Goal: Task Accomplishment & Management: Use online tool/utility

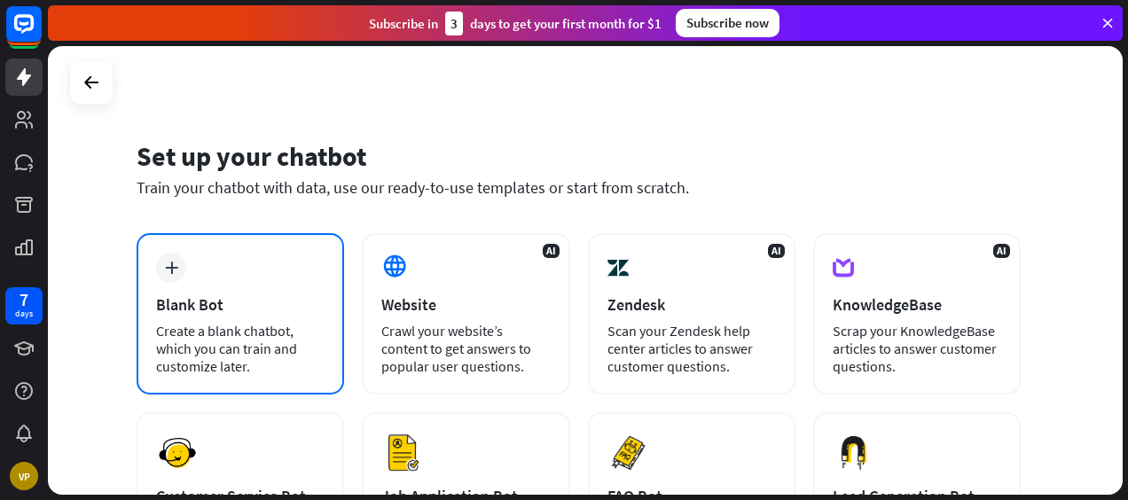
click at [277, 323] on div "Create a blank chatbot, which you can train and customize later." at bounding box center [240, 348] width 168 height 53
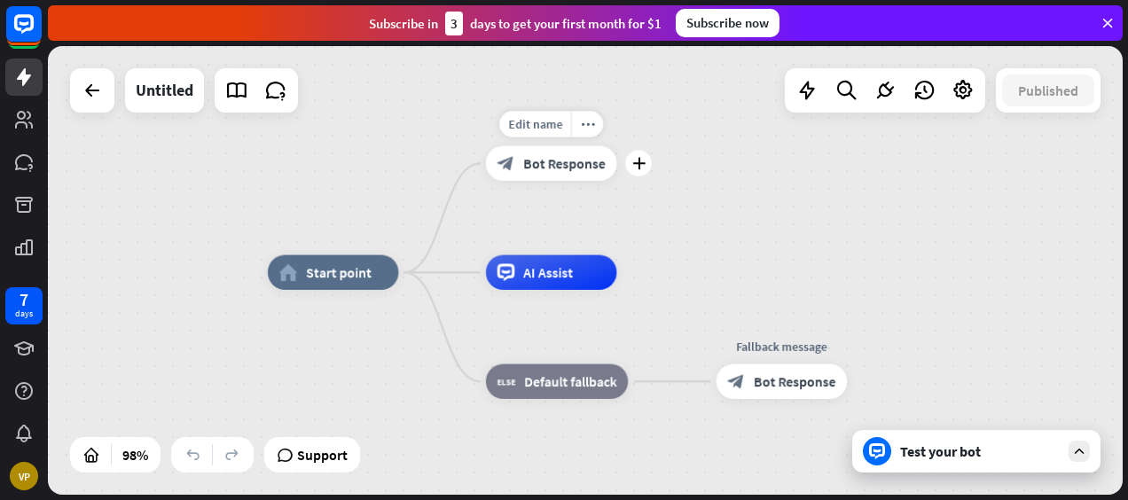
click at [551, 172] on div "block_bot_response Bot Response" at bounding box center [551, 163] width 131 height 35
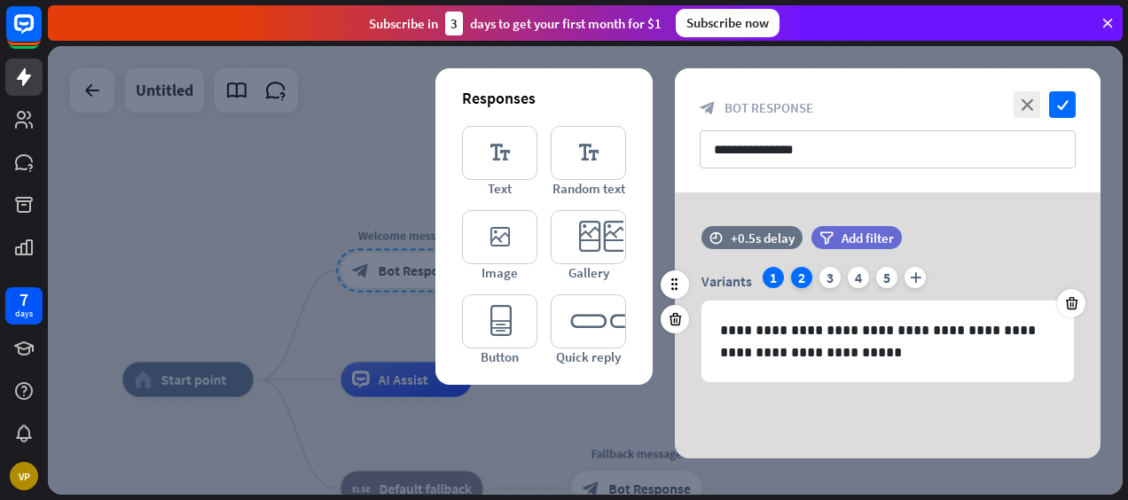
click at [801, 280] on div "2" at bounding box center [801, 277] width 21 height 21
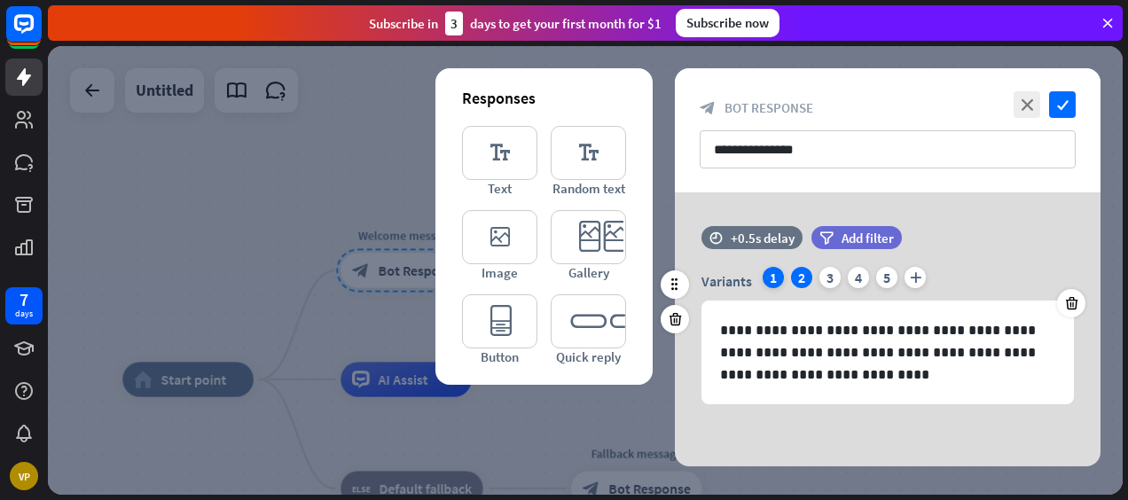
click at [777, 277] on div "1" at bounding box center [772, 277] width 21 height 21
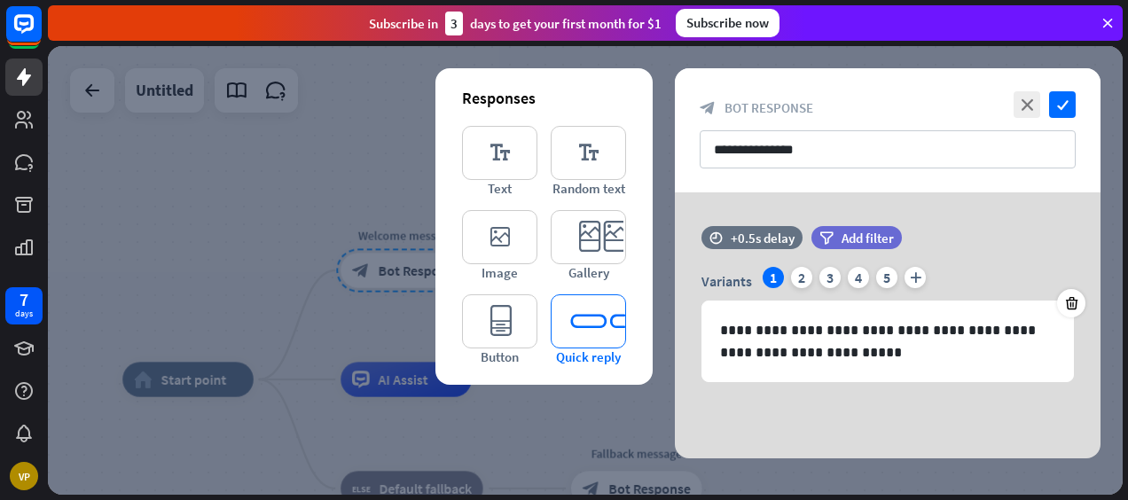
click at [592, 331] on icon "editor_quick_replies" at bounding box center [588, 321] width 75 height 54
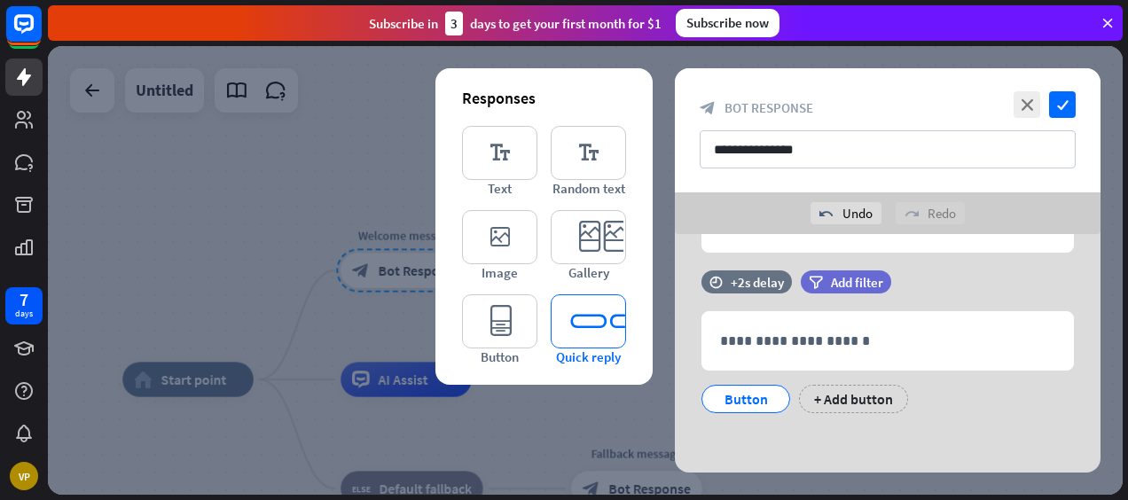
scroll to position [172, 0]
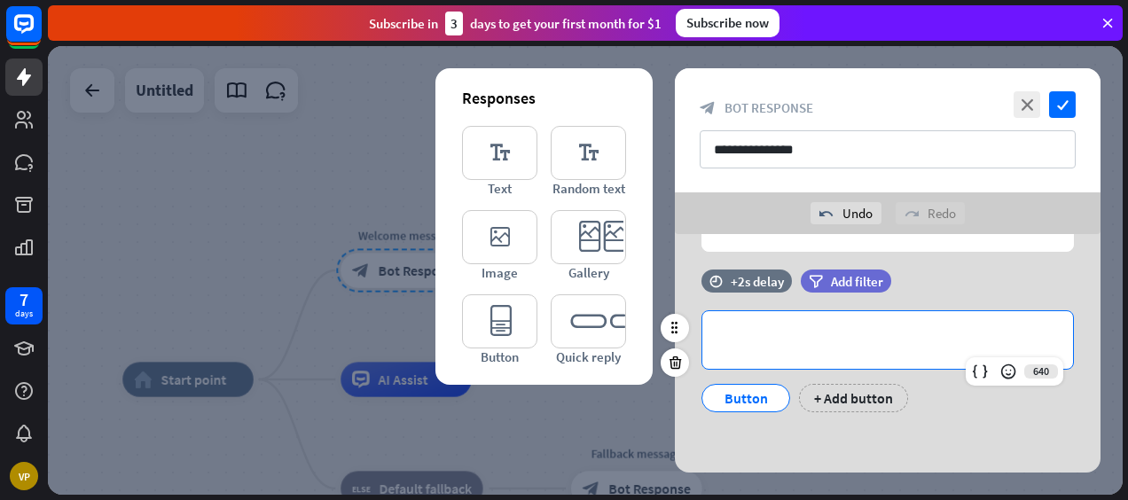
click at [797, 353] on div "**********" at bounding box center [887, 340] width 371 height 58
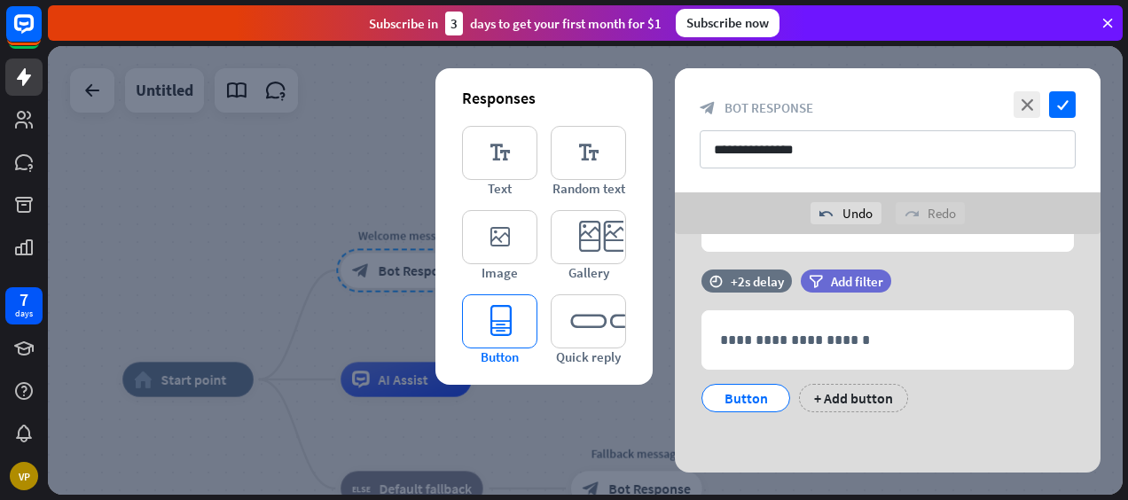
click at [519, 333] on icon "editor_button" at bounding box center [499, 321] width 75 height 54
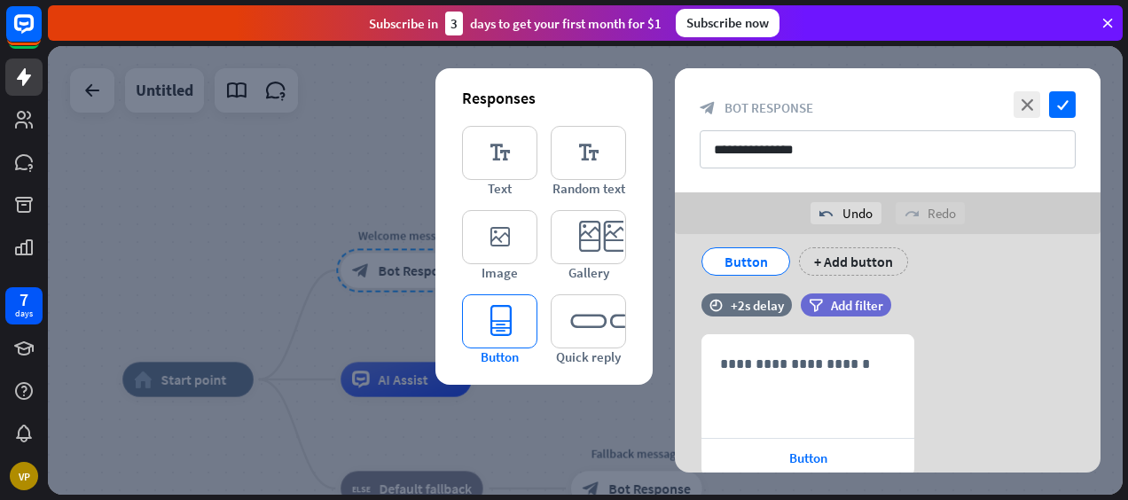
scroll to position [367, 0]
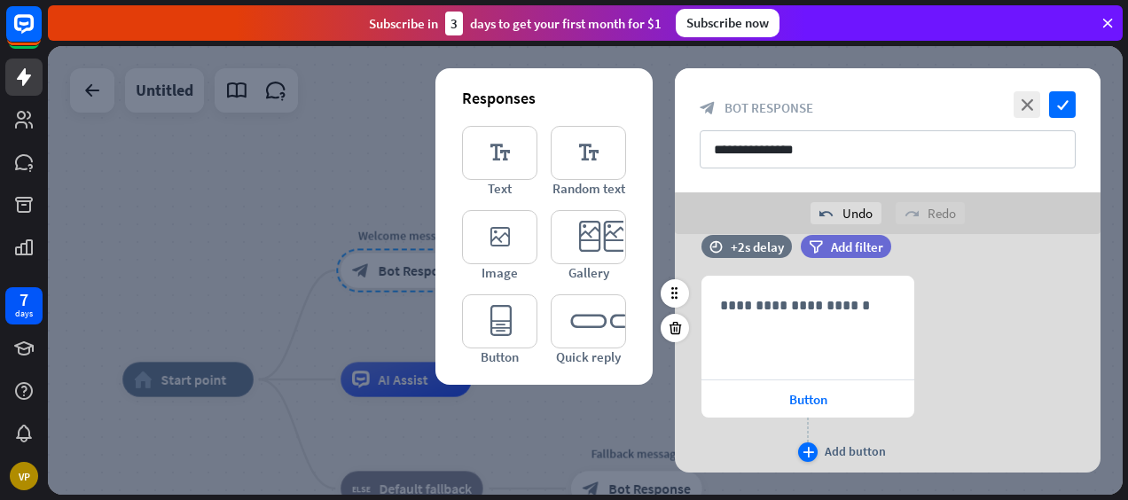
click at [812, 452] on icon "plus" at bounding box center [808, 452] width 12 height 11
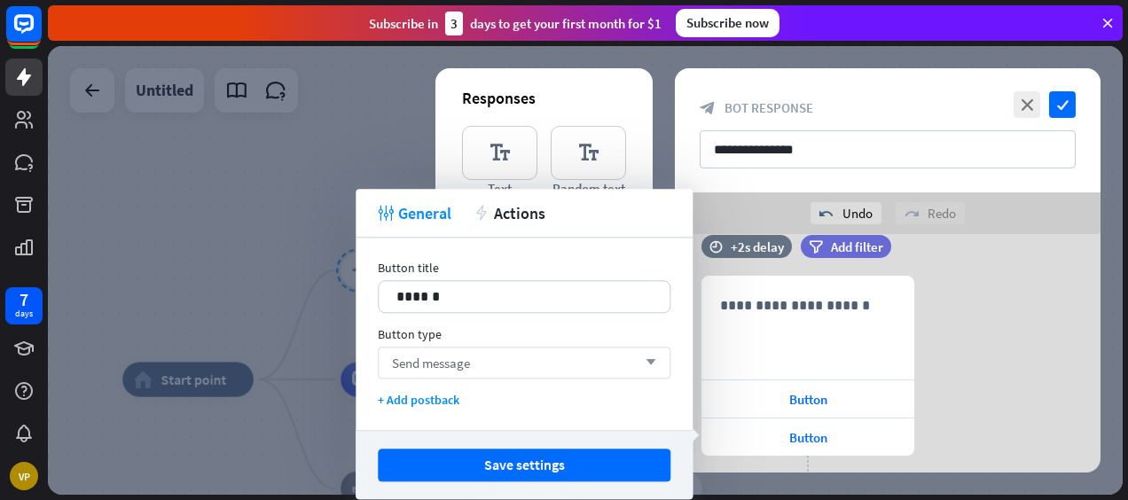
click at [538, 371] on div "Send message arrow_down" at bounding box center [524, 363] width 293 height 32
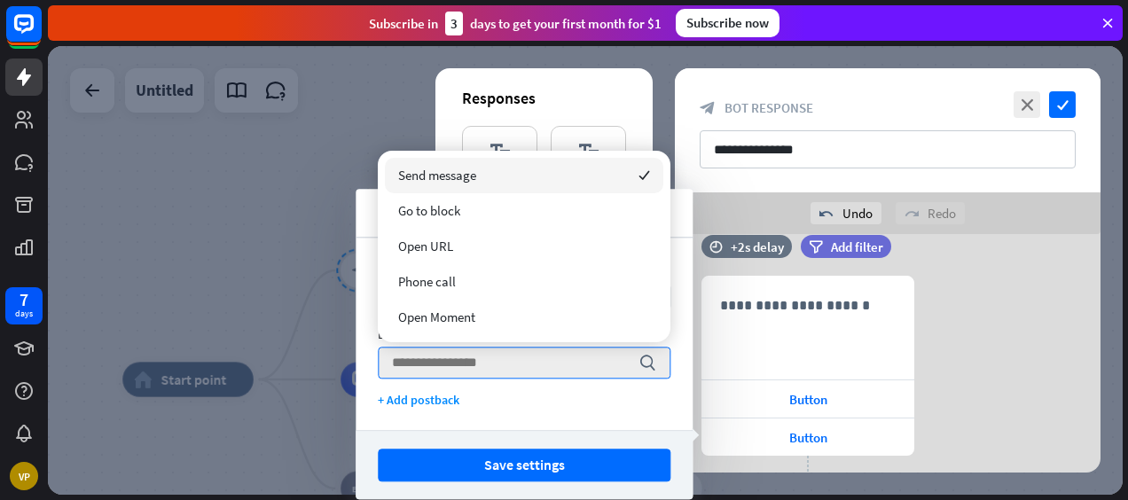
click at [507, 188] on div "Send message checked" at bounding box center [524, 175] width 278 height 35
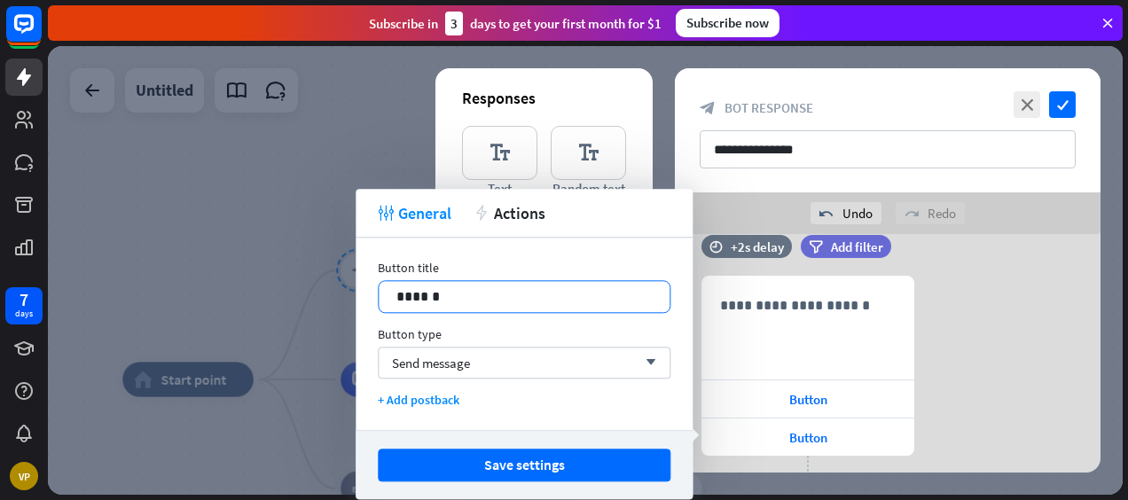
click at [458, 309] on div "******" at bounding box center [524, 296] width 291 height 31
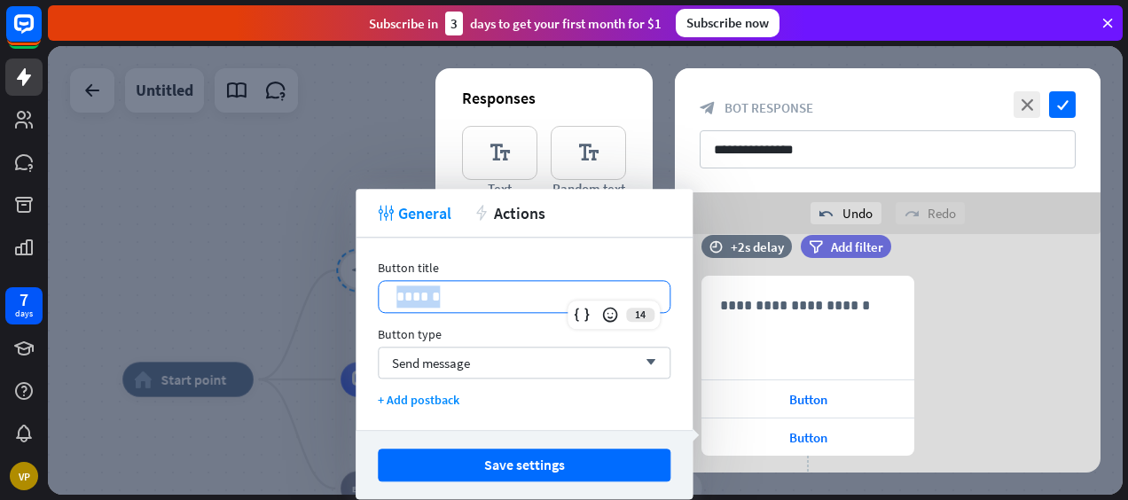
click at [458, 309] on div "******" at bounding box center [524, 296] width 291 height 31
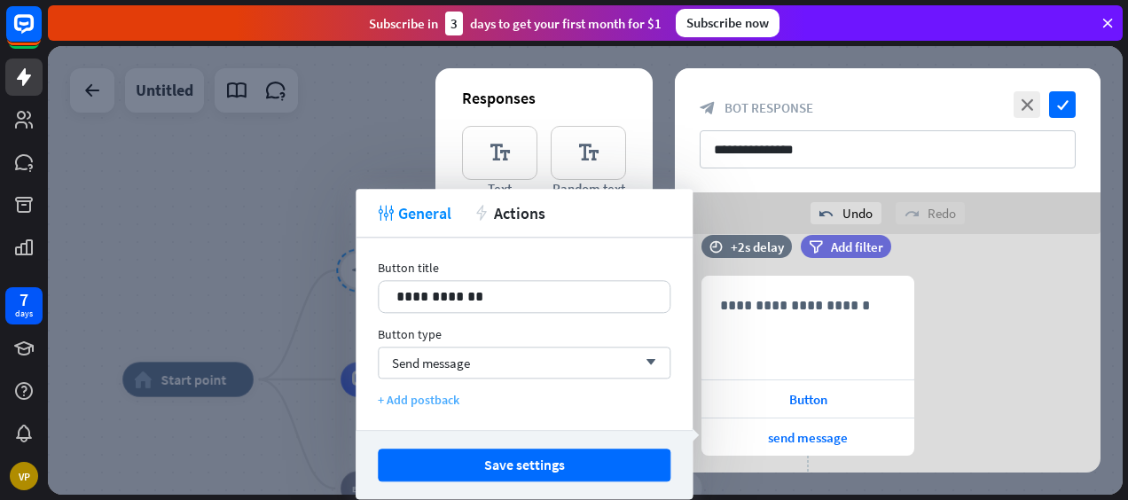
click at [461, 402] on div "+ Add postback" at bounding box center [524, 400] width 293 height 16
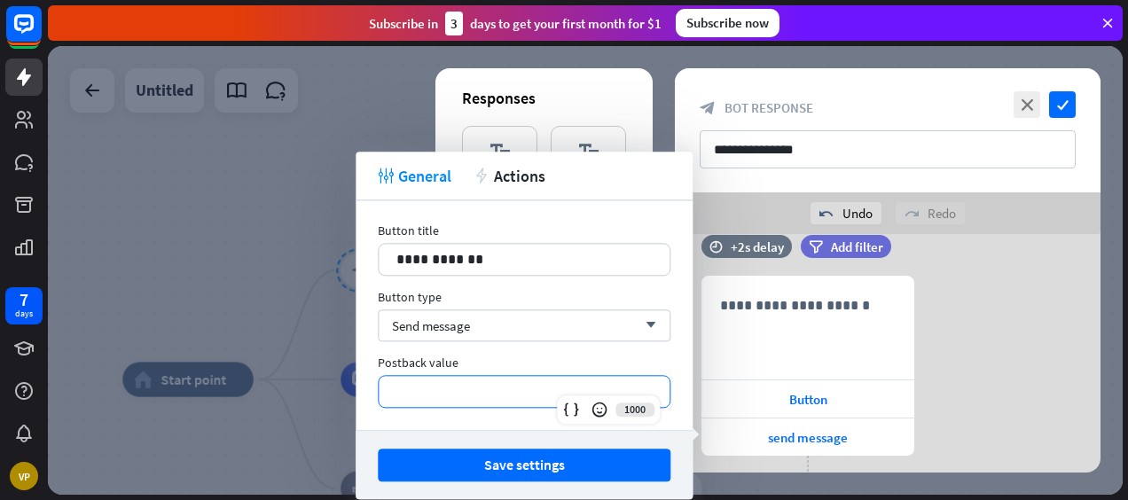
click at [480, 392] on p "**********" at bounding box center [523, 391] width 255 height 22
click at [578, 411] on icon at bounding box center [571, 410] width 18 height 18
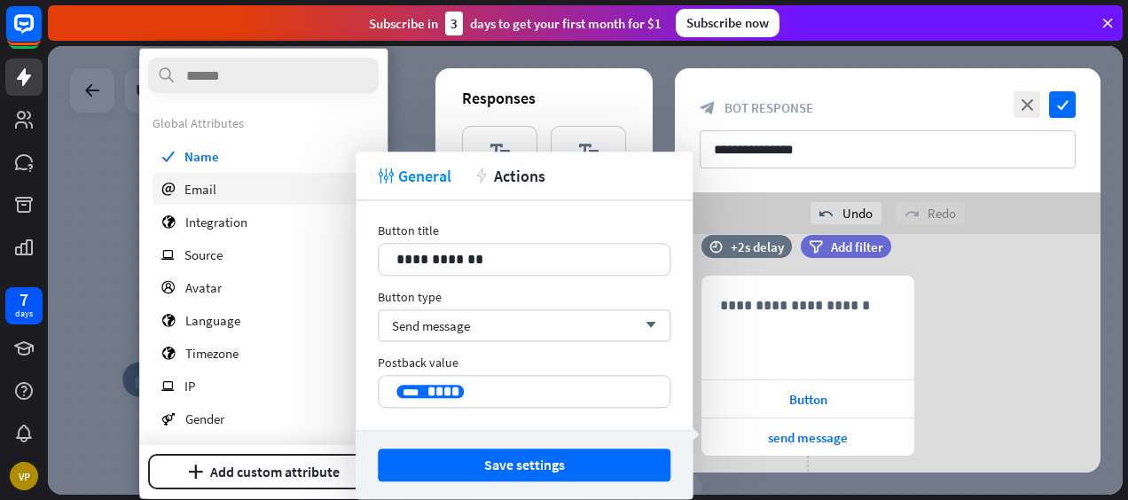
click at [215, 191] on span "Email" at bounding box center [200, 188] width 32 height 17
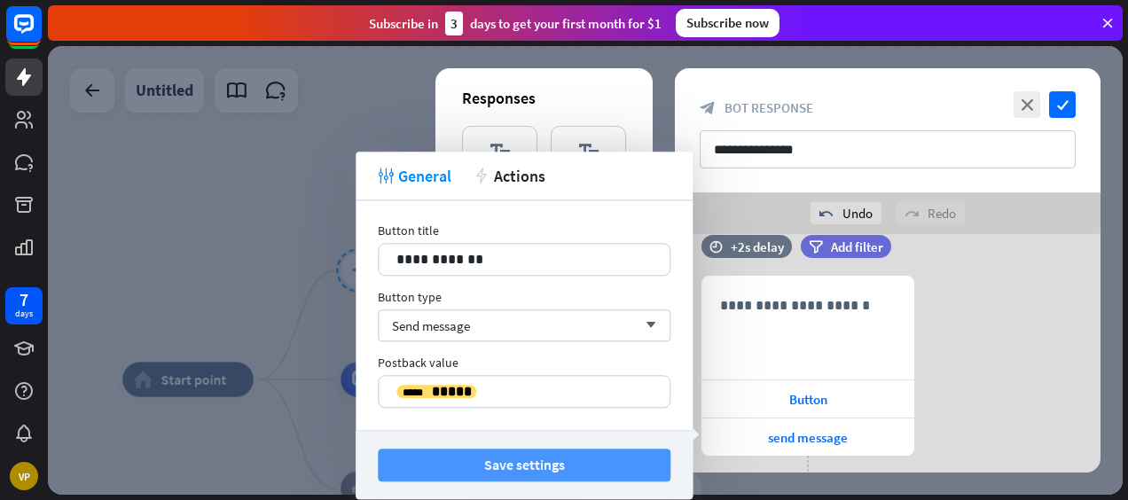
click at [559, 456] on button "Save settings" at bounding box center [524, 465] width 293 height 33
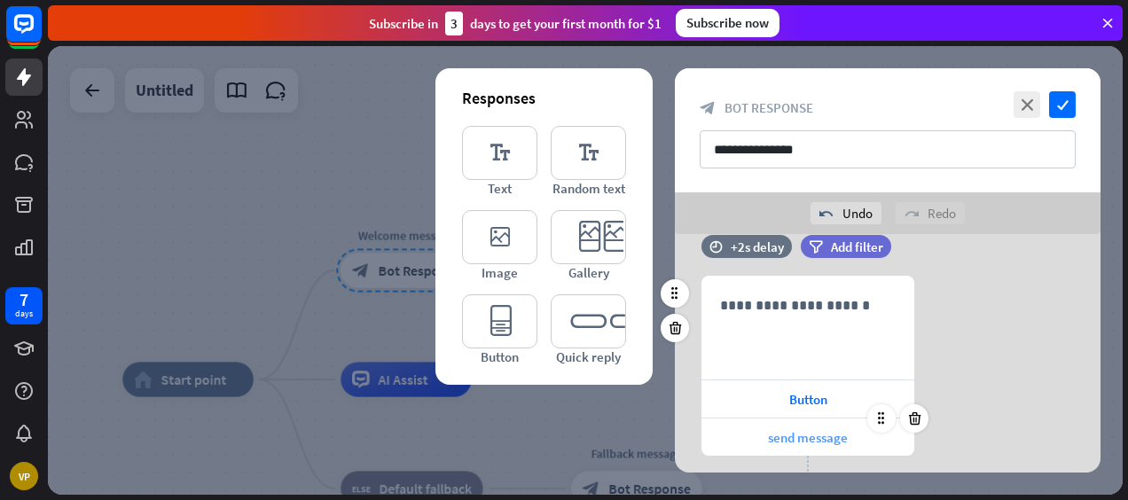
click at [814, 430] on span "send message" at bounding box center [808, 437] width 80 height 17
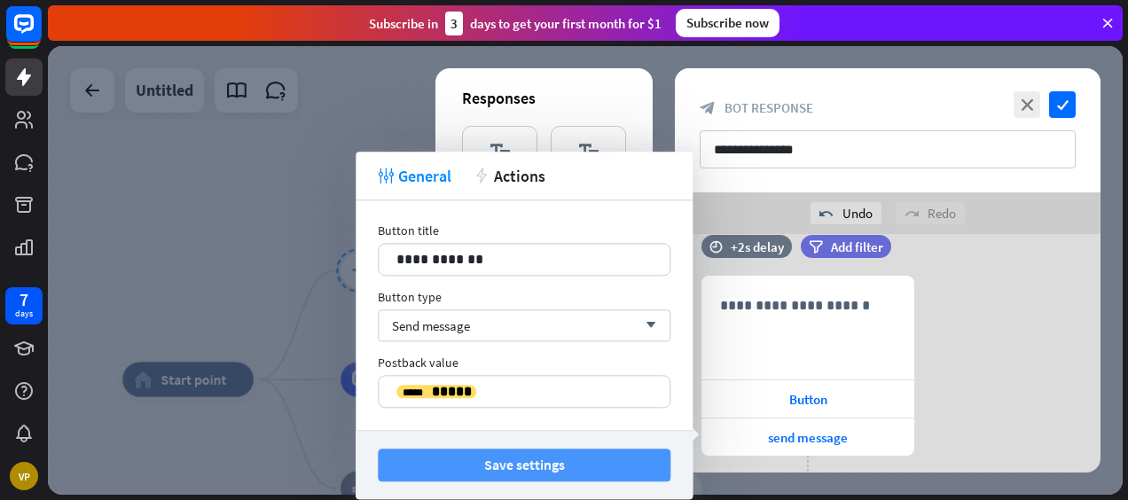
click at [502, 457] on button "Save settings" at bounding box center [524, 465] width 293 height 33
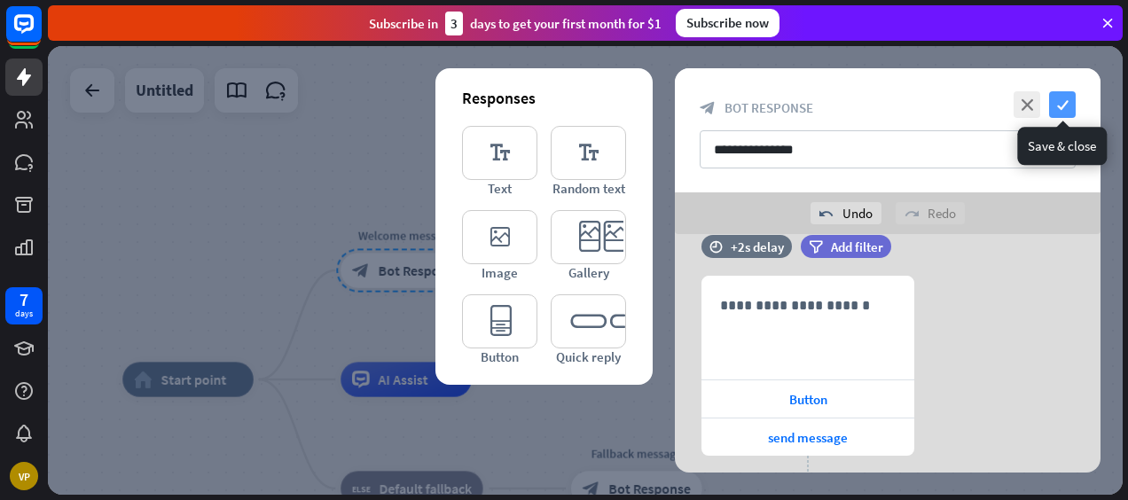
click at [1071, 106] on icon "check" at bounding box center [1062, 104] width 27 height 27
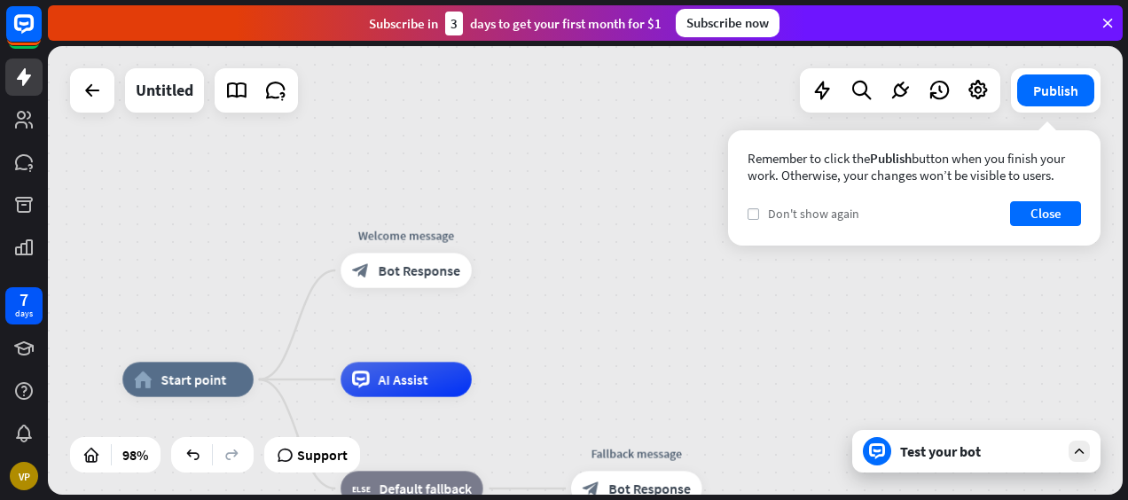
click at [757, 208] on label "check" at bounding box center [753, 214] width 12 height 12
click at [1074, 445] on icon at bounding box center [1079, 451] width 16 height 16
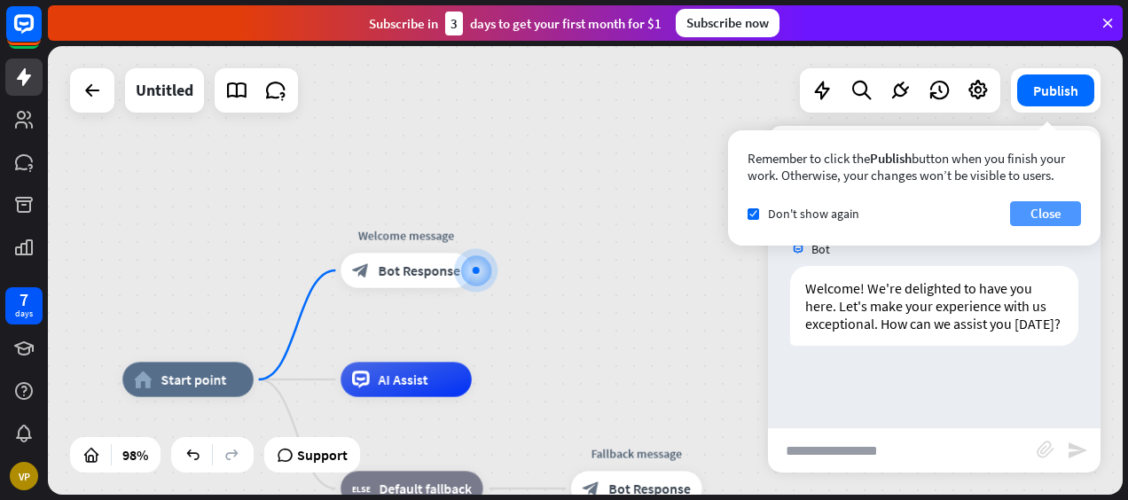
click at [1051, 211] on button "Close" at bounding box center [1045, 213] width 71 height 25
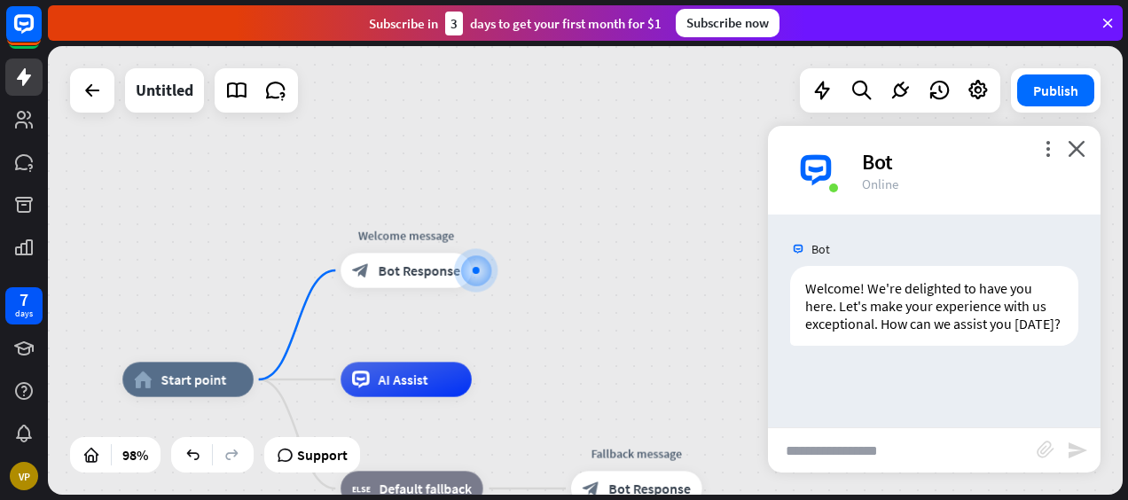
click at [833, 449] on input "text" at bounding box center [902, 450] width 269 height 44
type input "**"
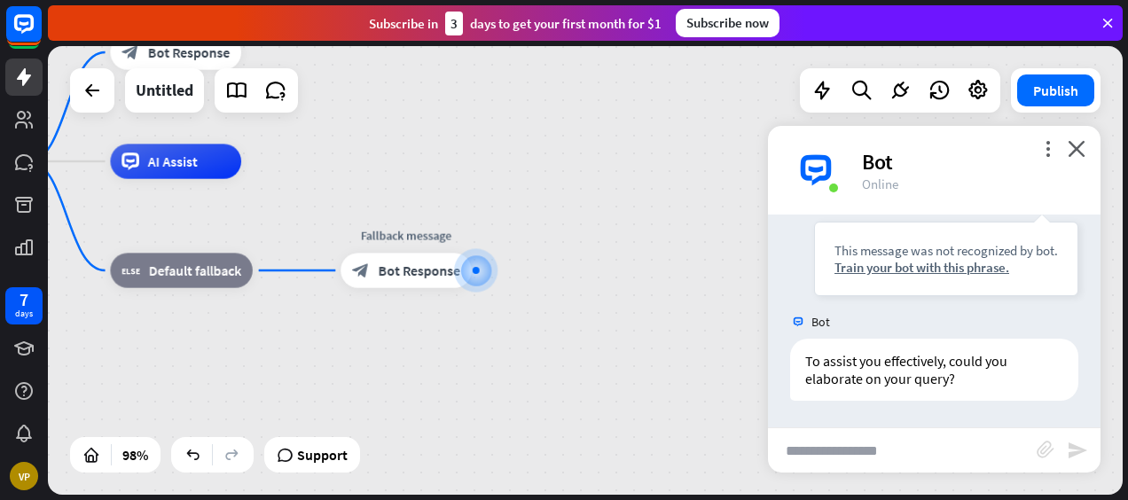
scroll to position [245, 0]
click at [1110, 27] on icon at bounding box center [1107, 23] width 16 height 16
